Goal: Find specific page/section: Find specific page/section

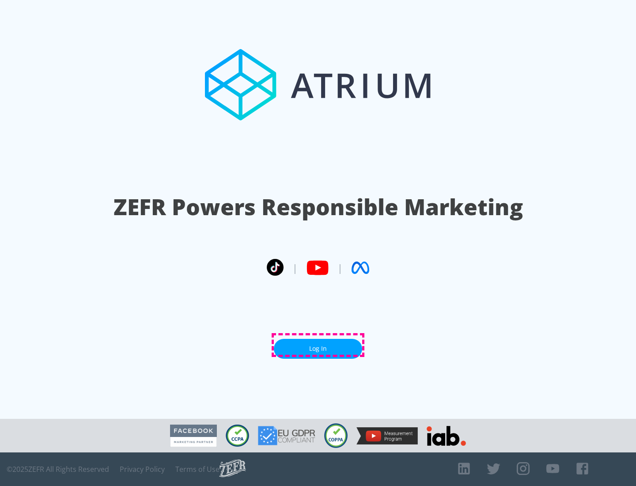
click at [318, 345] on link "Log In" at bounding box center [318, 349] width 88 height 20
